Goal: Task Accomplishment & Management: Use online tool/utility

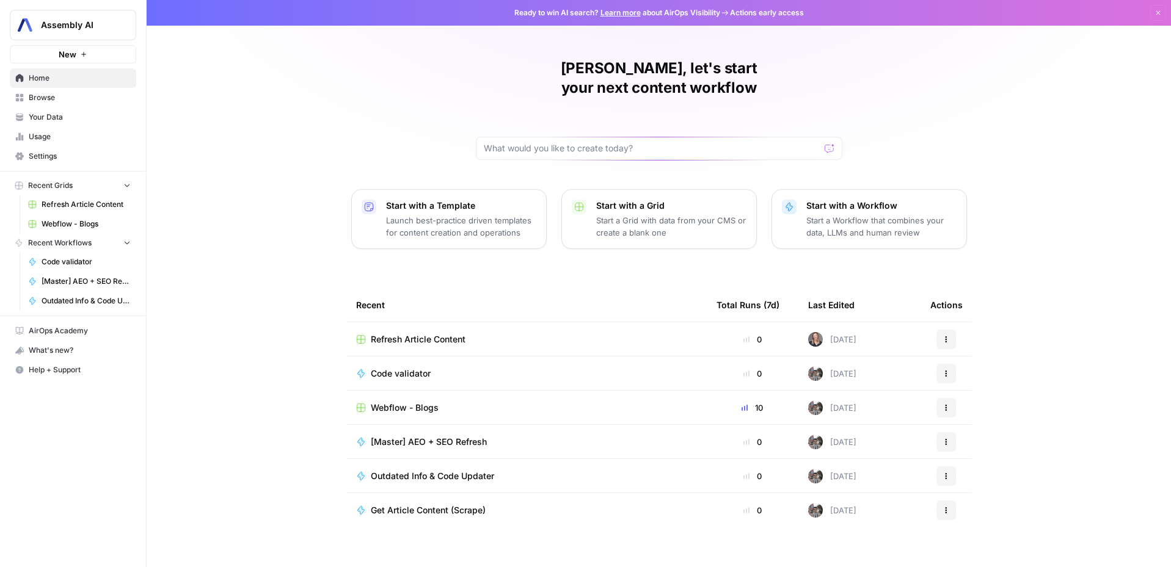
click at [398, 396] on td "Webflow - Blogs" at bounding box center [526, 408] width 360 height 34
click at [402, 396] on td "Webflow - Blogs" at bounding box center [526, 408] width 360 height 34
click at [407, 402] on span "Webflow - Blogs" at bounding box center [405, 408] width 68 height 12
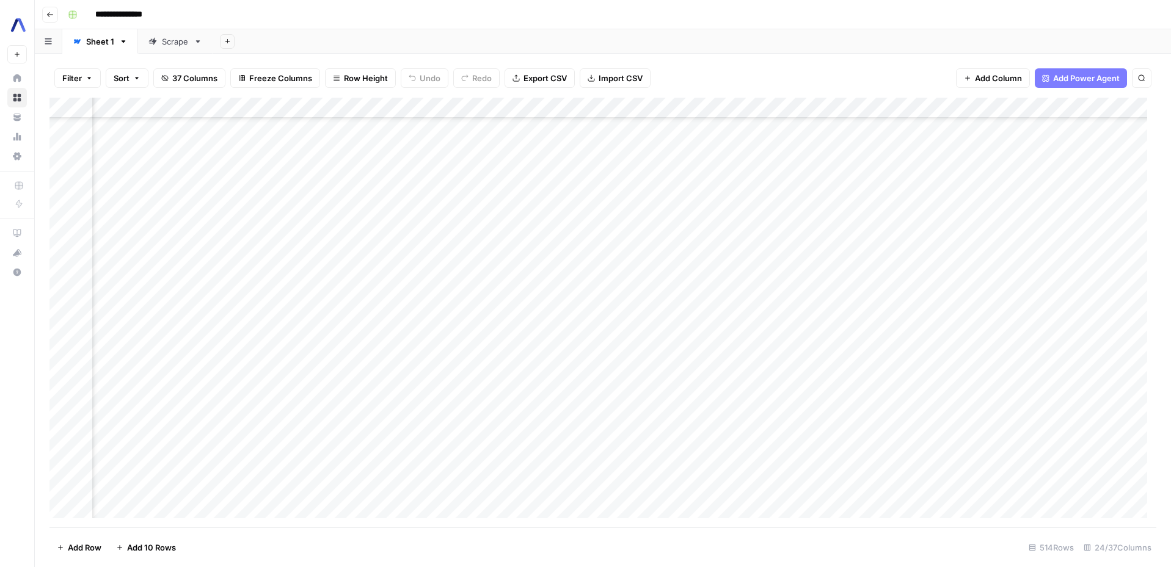
scroll to position [2999, 252]
click at [612, 204] on div "Add Column" at bounding box center [602, 313] width 1107 height 430
click at [209, 199] on div "Add Column" at bounding box center [602, 313] width 1107 height 430
click at [504, 205] on div "Add Column" at bounding box center [602, 313] width 1107 height 430
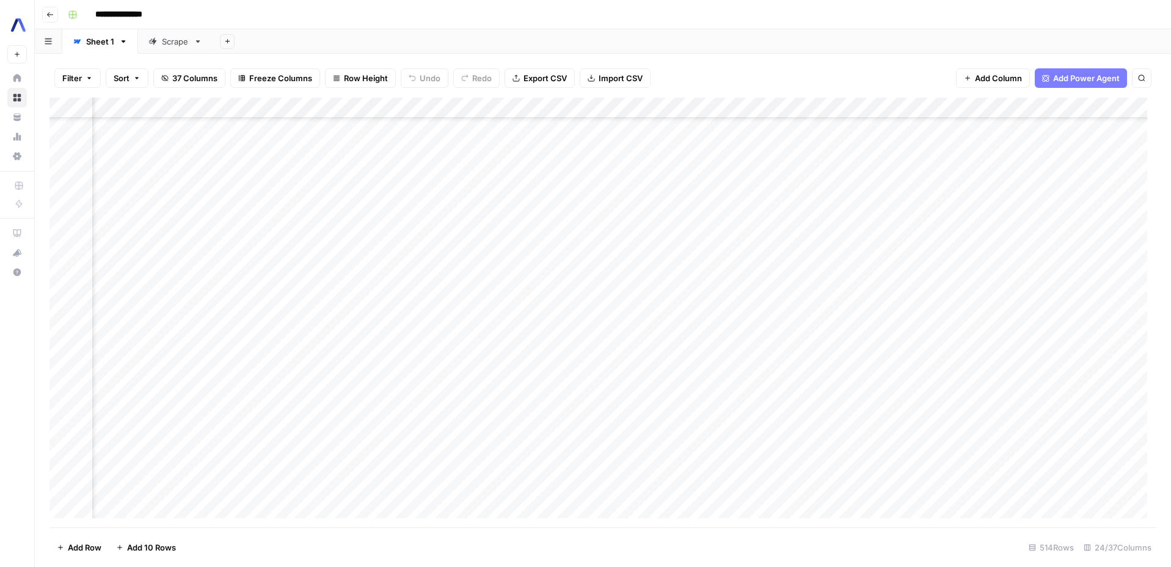
click at [501, 205] on div "Add Column" at bounding box center [602, 313] width 1107 height 430
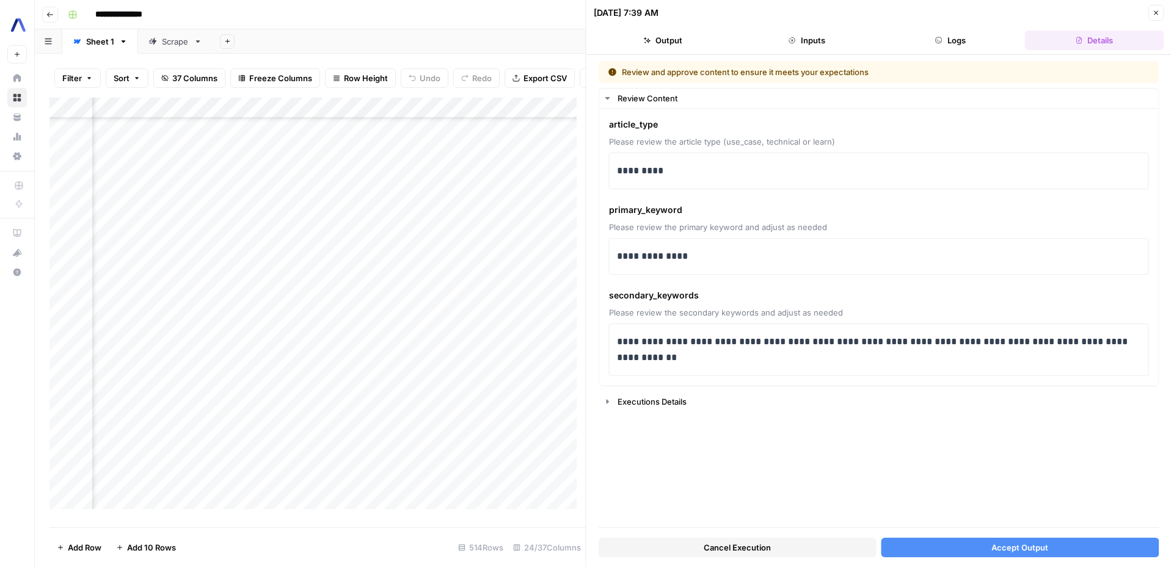
click at [1032, 541] on button "Accept Output" at bounding box center [1020, 548] width 278 height 20
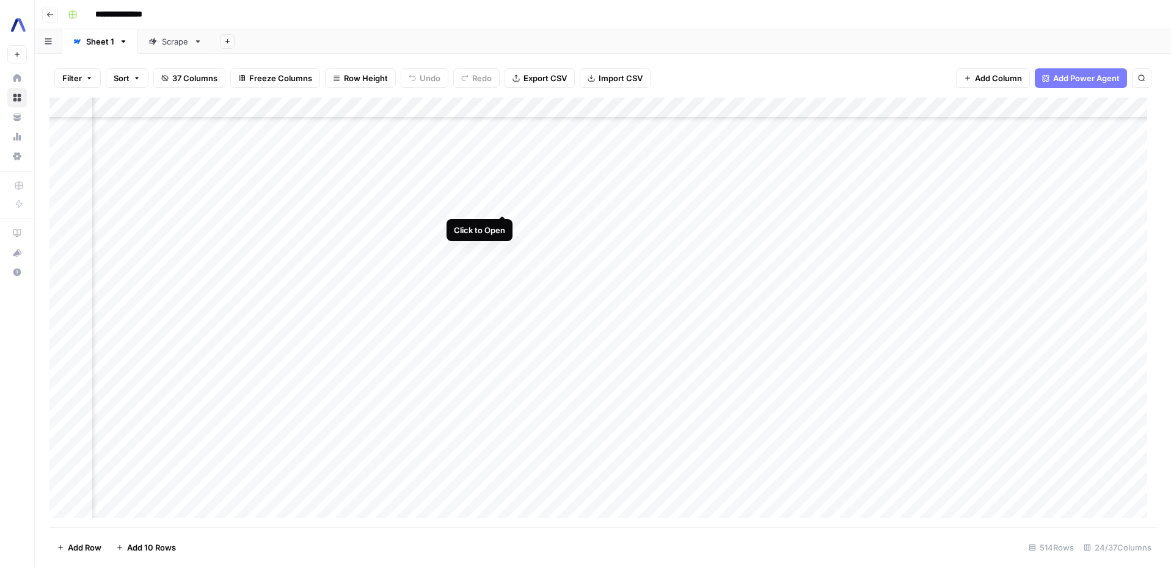
click at [498, 202] on div "Add Column" at bounding box center [602, 313] width 1107 height 430
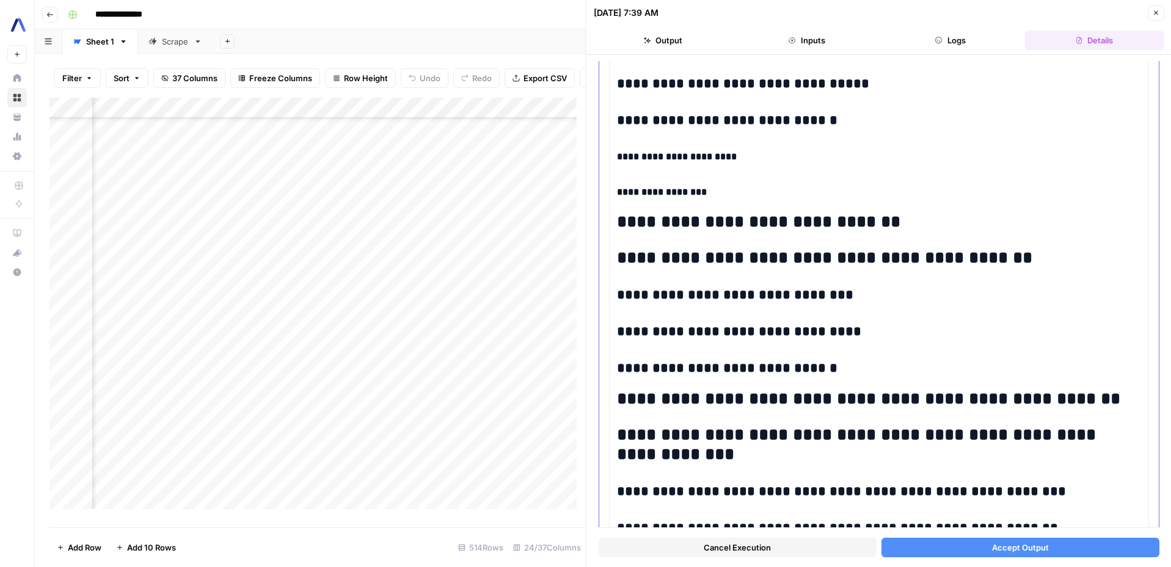
scroll to position [3003, 0]
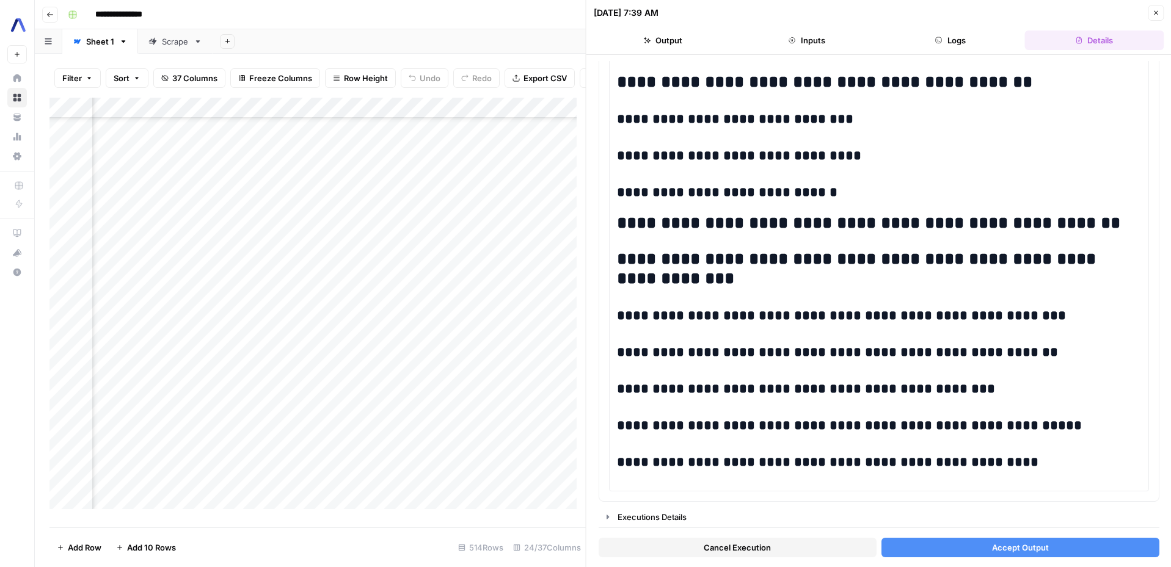
click at [958, 546] on button "Accept Output" at bounding box center [1020, 548] width 278 height 20
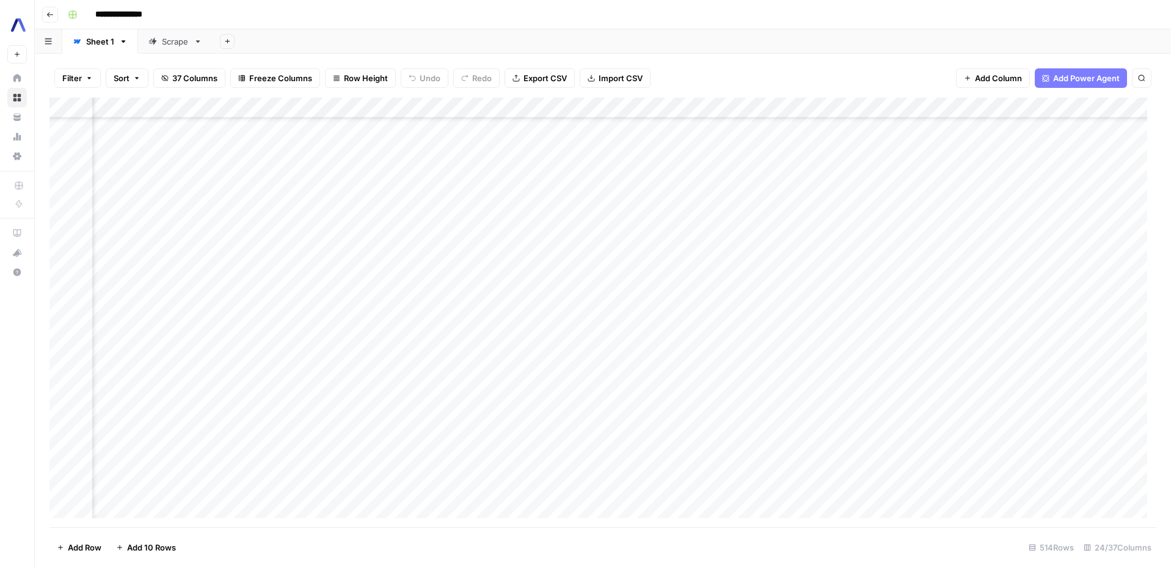
scroll to position [2999, 1060]
click at [497, 205] on div "Add Column" at bounding box center [602, 313] width 1107 height 430
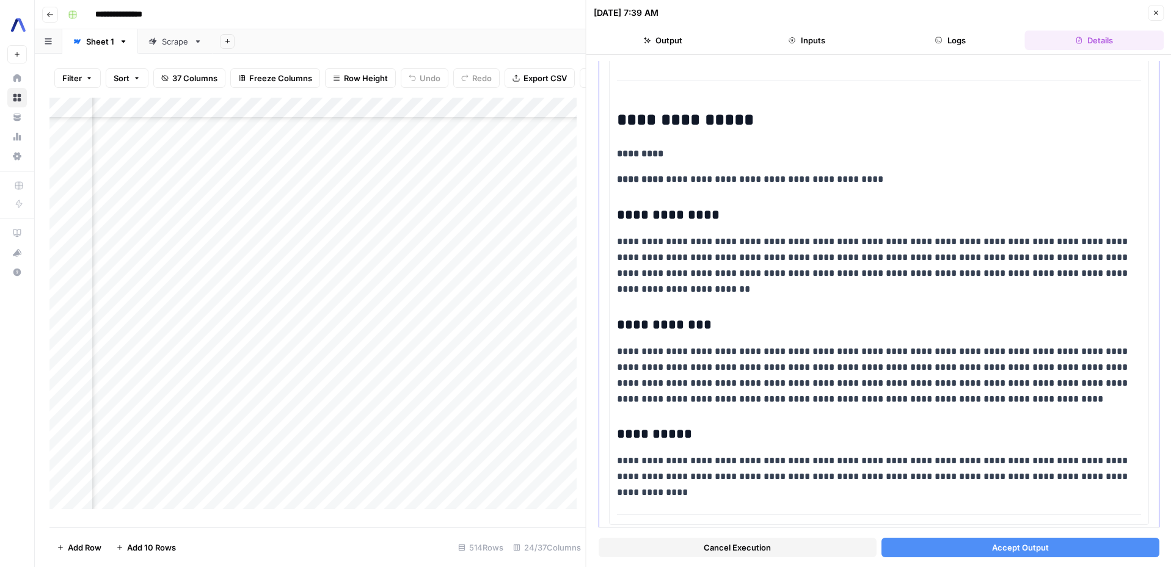
scroll to position [3579, 0]
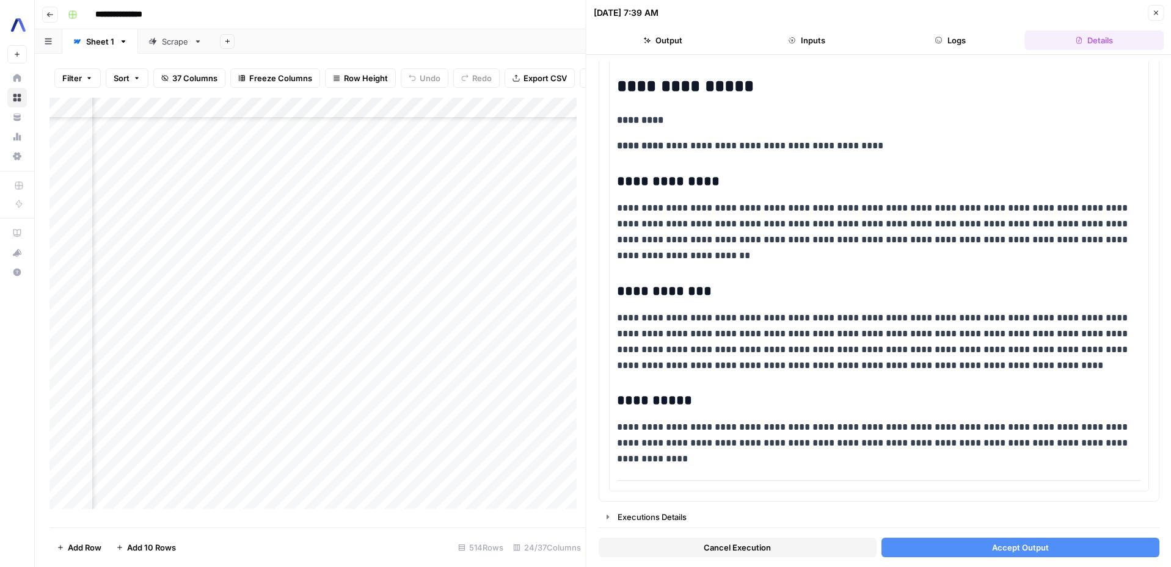
click at [970, 552] on button "Accept Output" at bounding box center [1020, 548] width 278 height 20
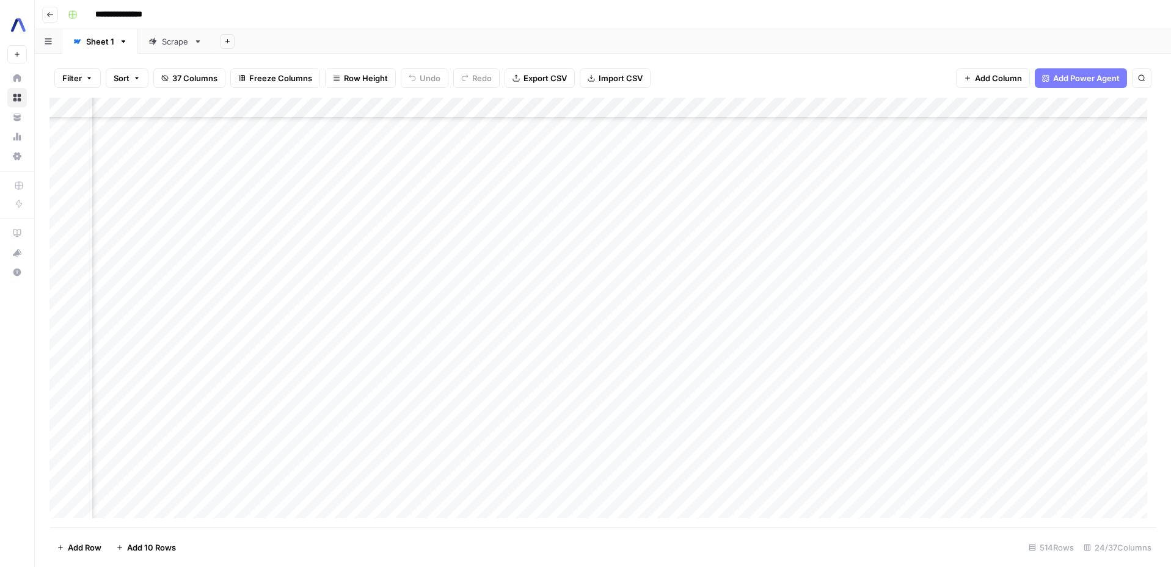
scroll to position [2999, 1681]
click at [525, 205] on div "Add Column" at bounding box center [602, 313] width 1107 height 430
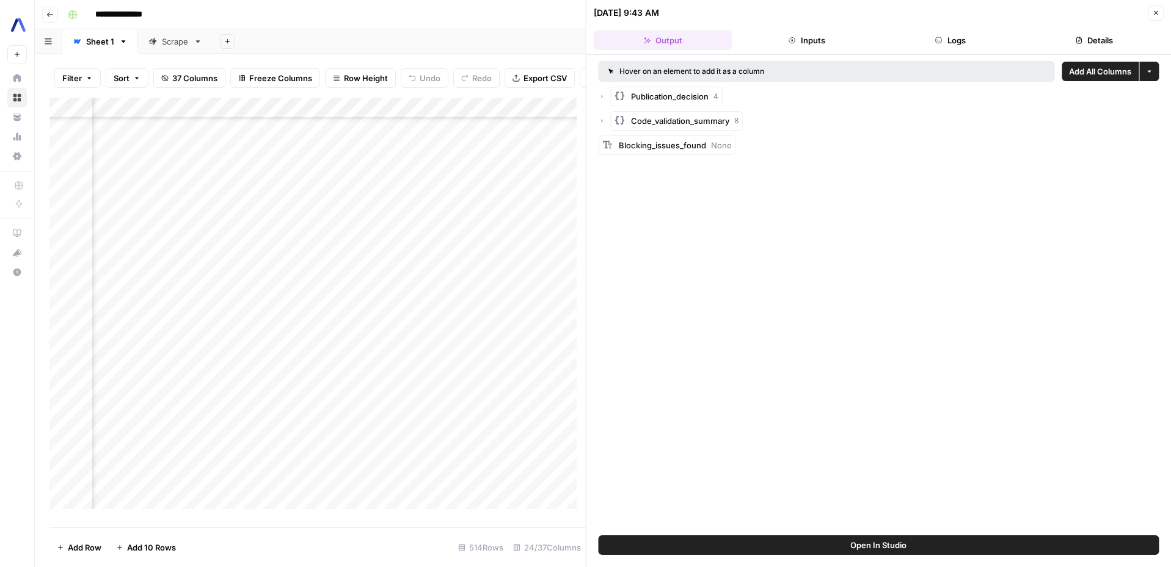
click at [1153, 15] on icon "button" at bounding box center [1155, 12] width 7 height 7
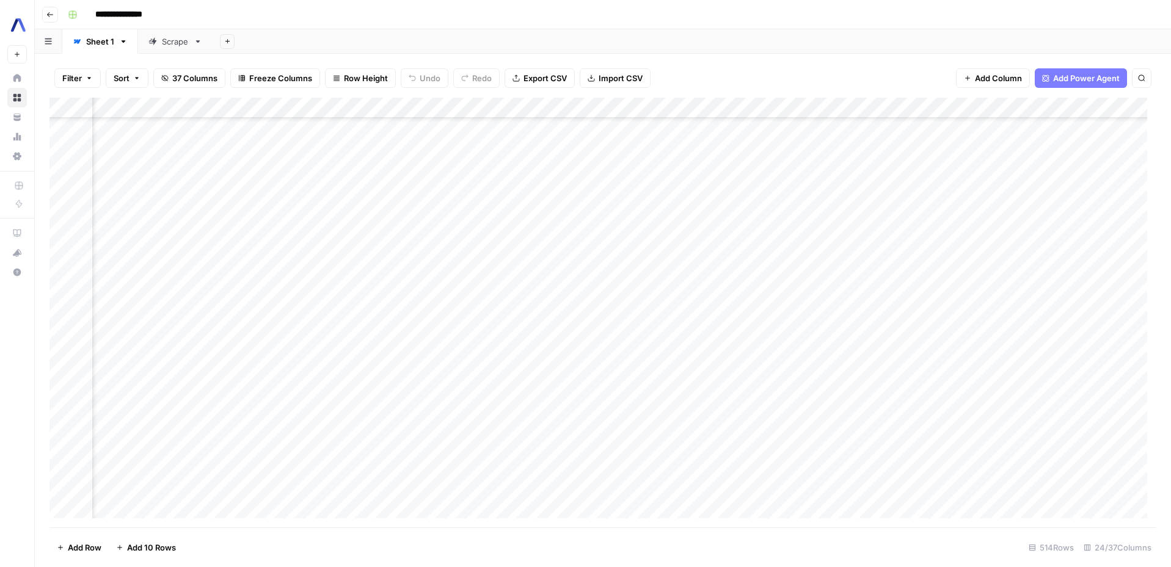
scroll to position [2999, 1785]
click at [1065, 204] on div "Add Column" at bounding box center [602, 313] width 1107 height 430
